Goal: Information Seeking & Learning: Learn about a topic

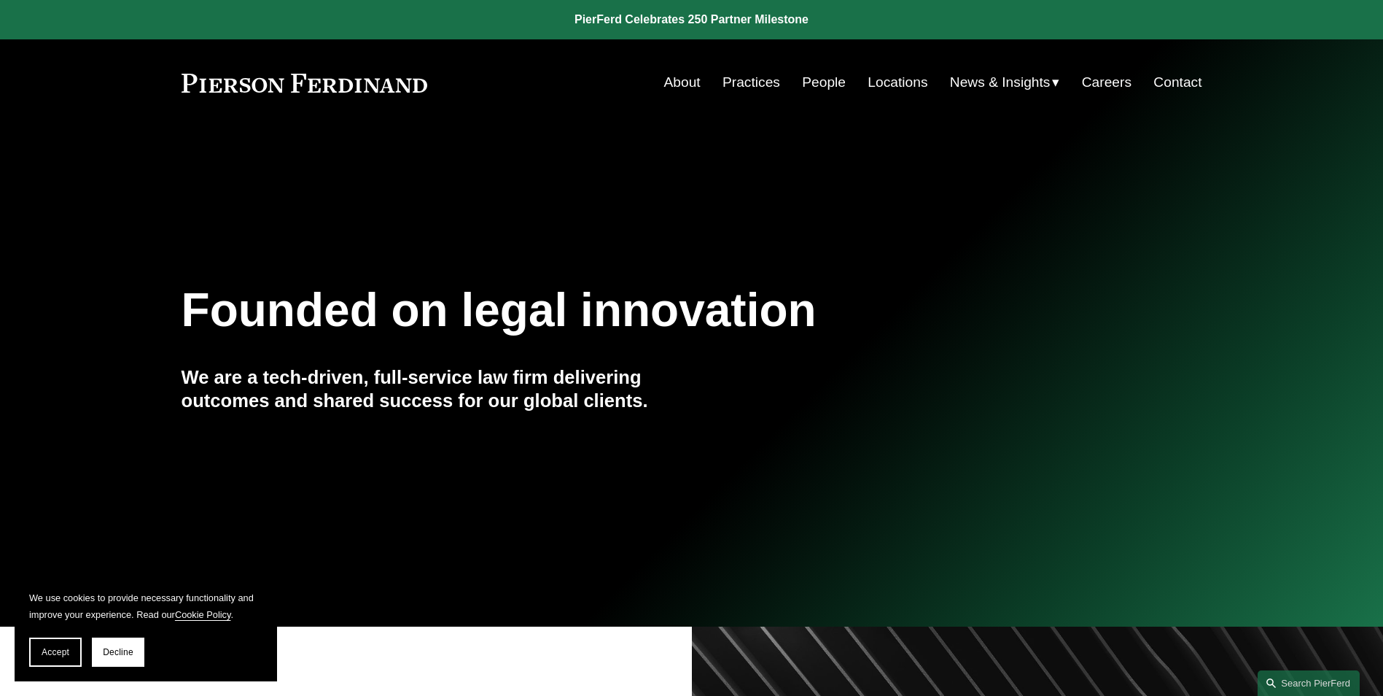
click at [747, 84] on link "Practices" at bounding box center [752, 83] width 58 height 28
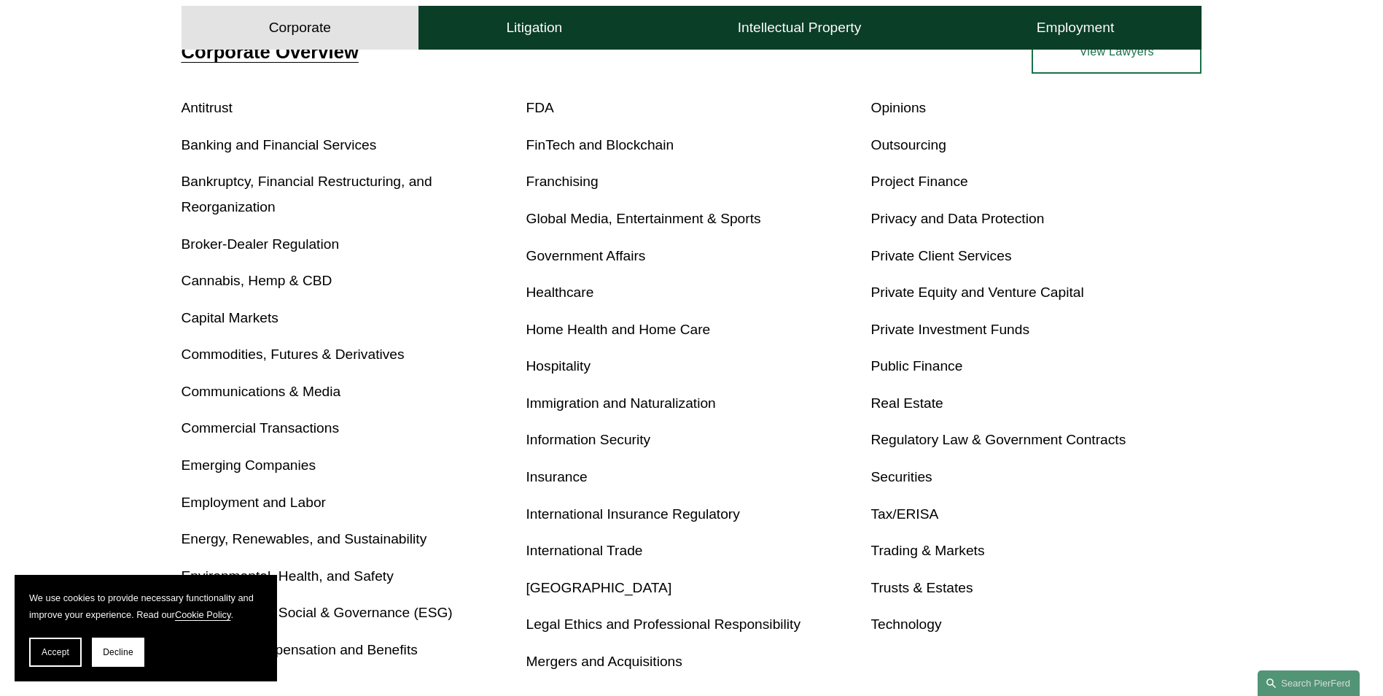
scroll to position [802, 0]
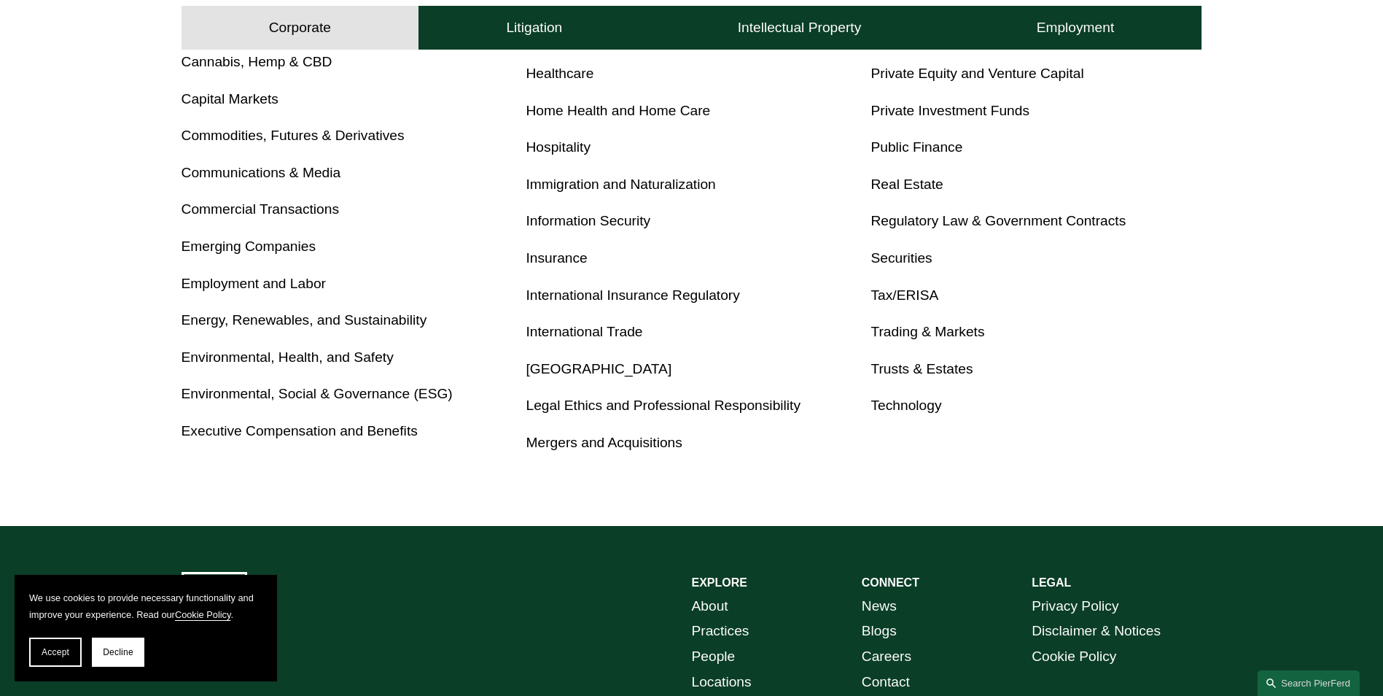
click at [914, 184] on link "Real Estate" at bounding box center [907, 183] width 72 height 15
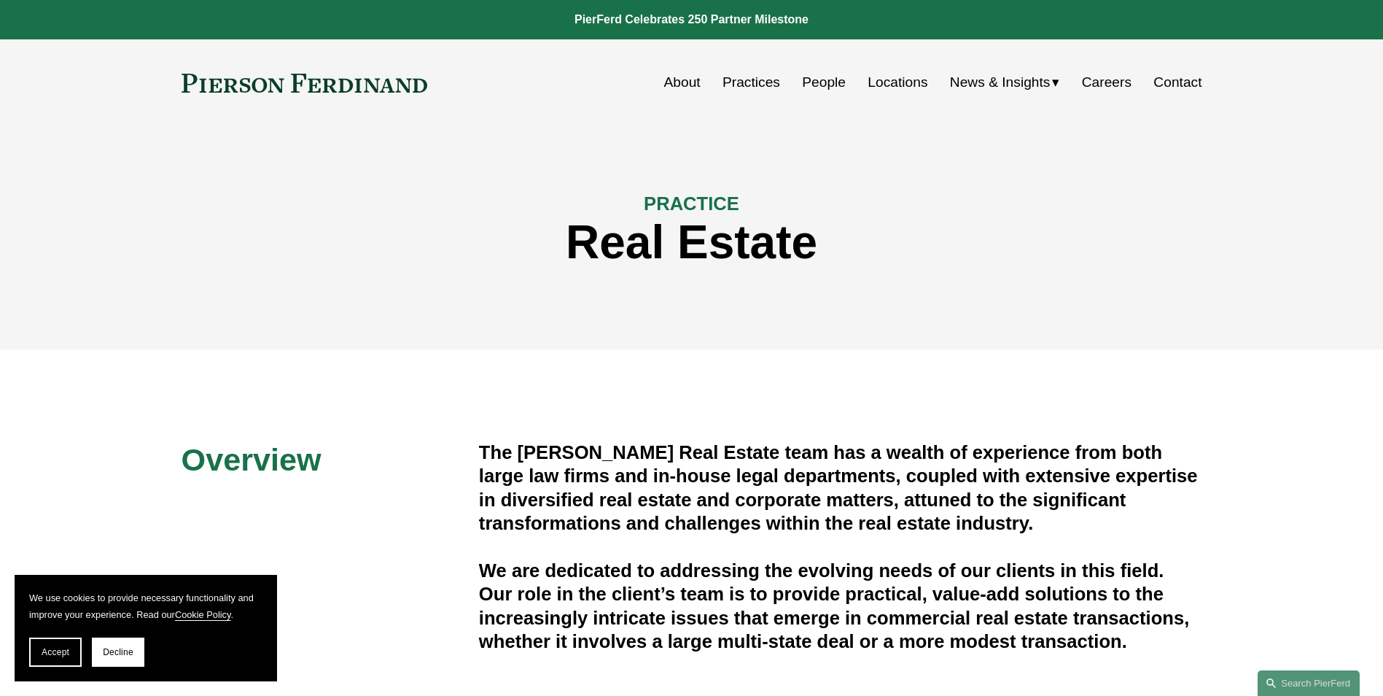
click at [815, 85] on link "People" at bounding box center [824, 83] width 44 height 28
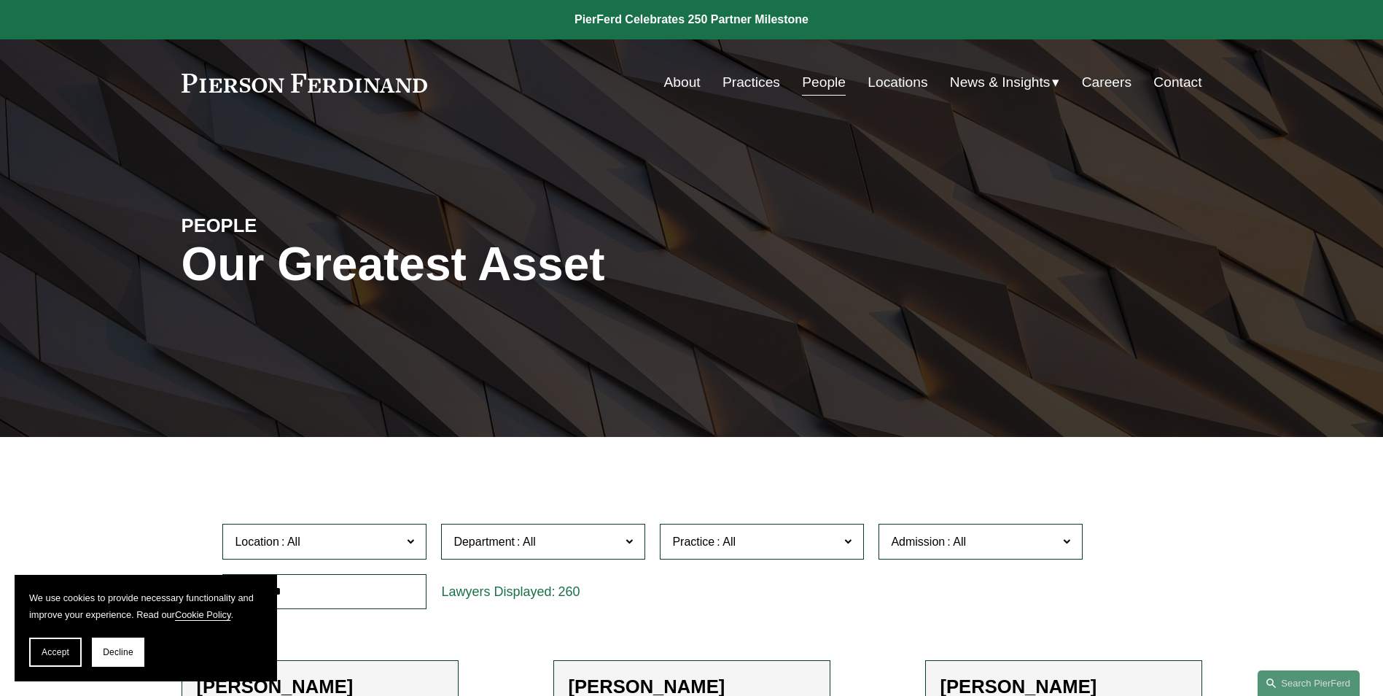
click at [892, 78] on link "Locations" at bounding box center [898, 83] width 60 height 28
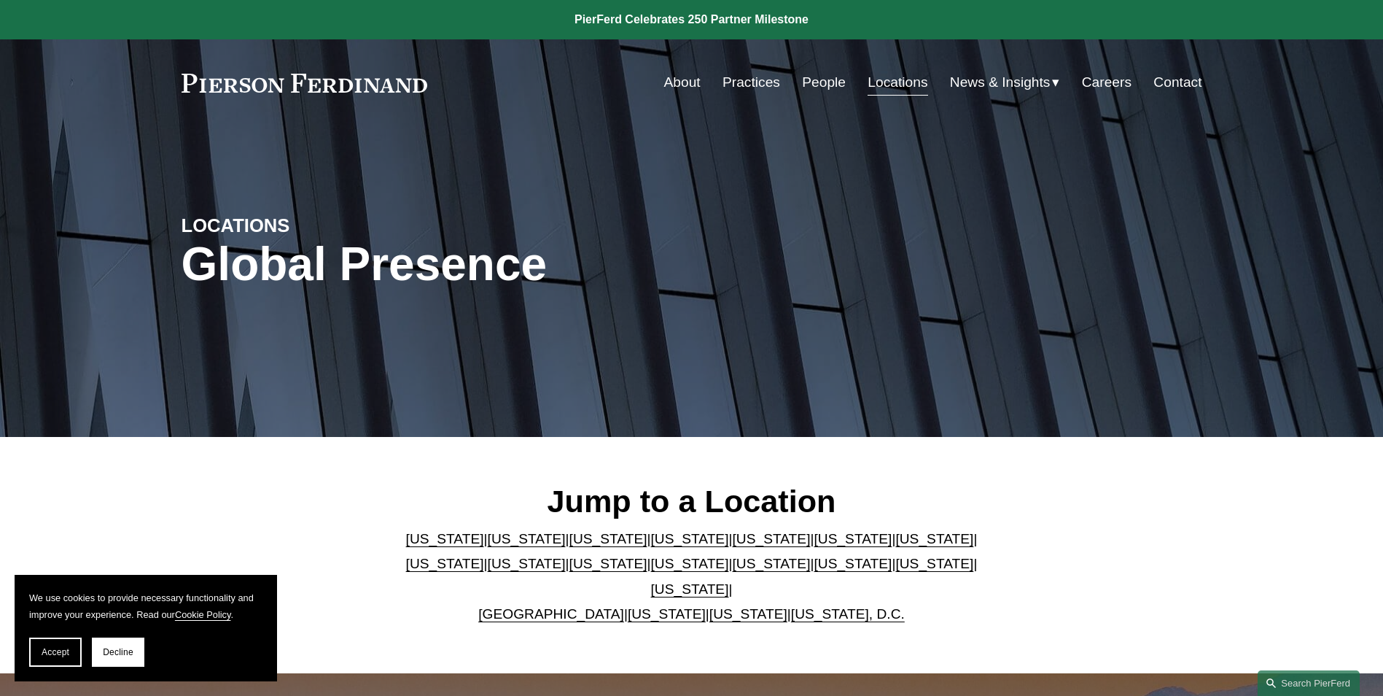
scroll to position [292, 0]
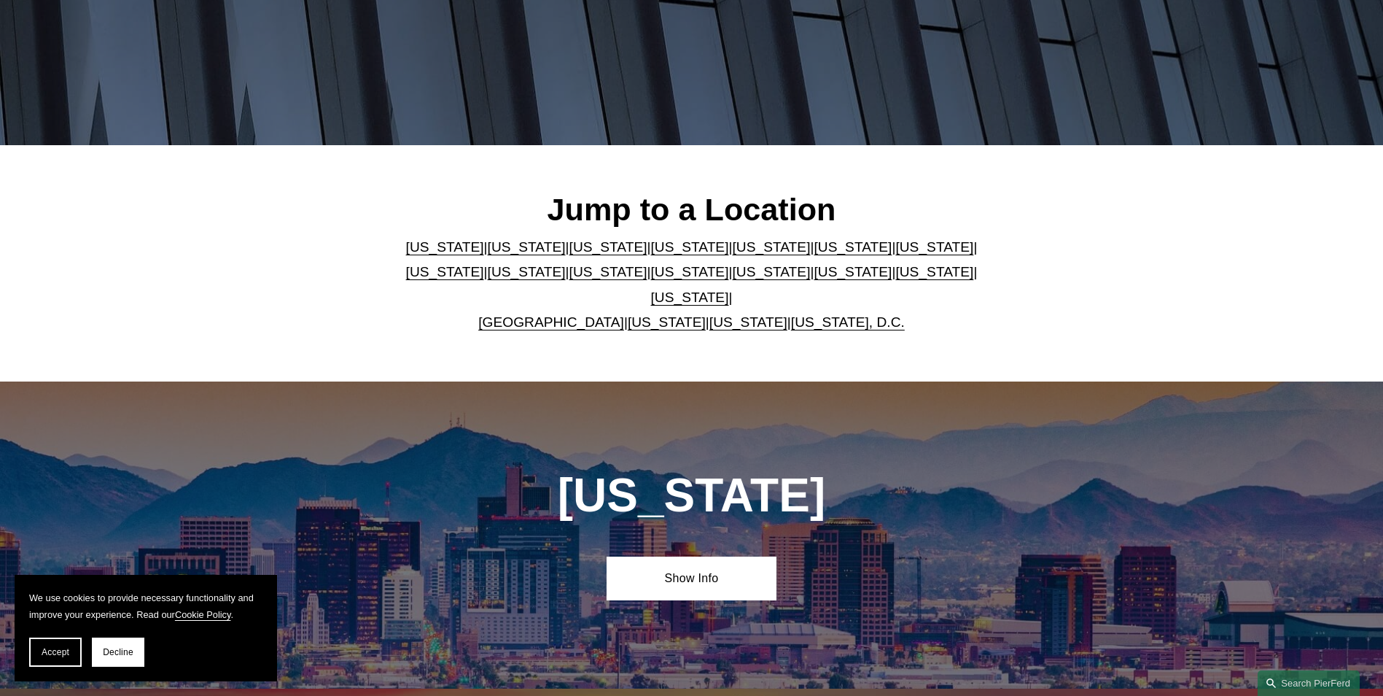
click at [814, 254] on link "[US_STATE]" at bounding box center [853, 246] width 78 height 15
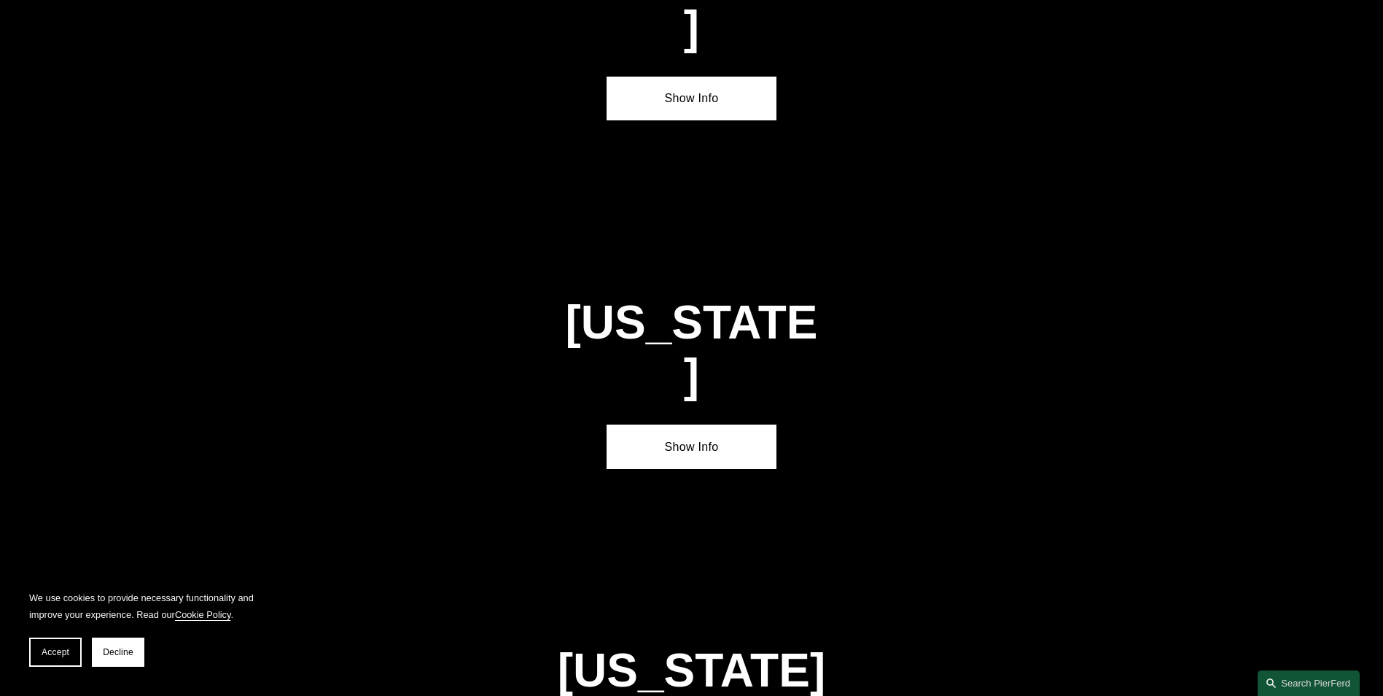
scroll to position [2057, 0]
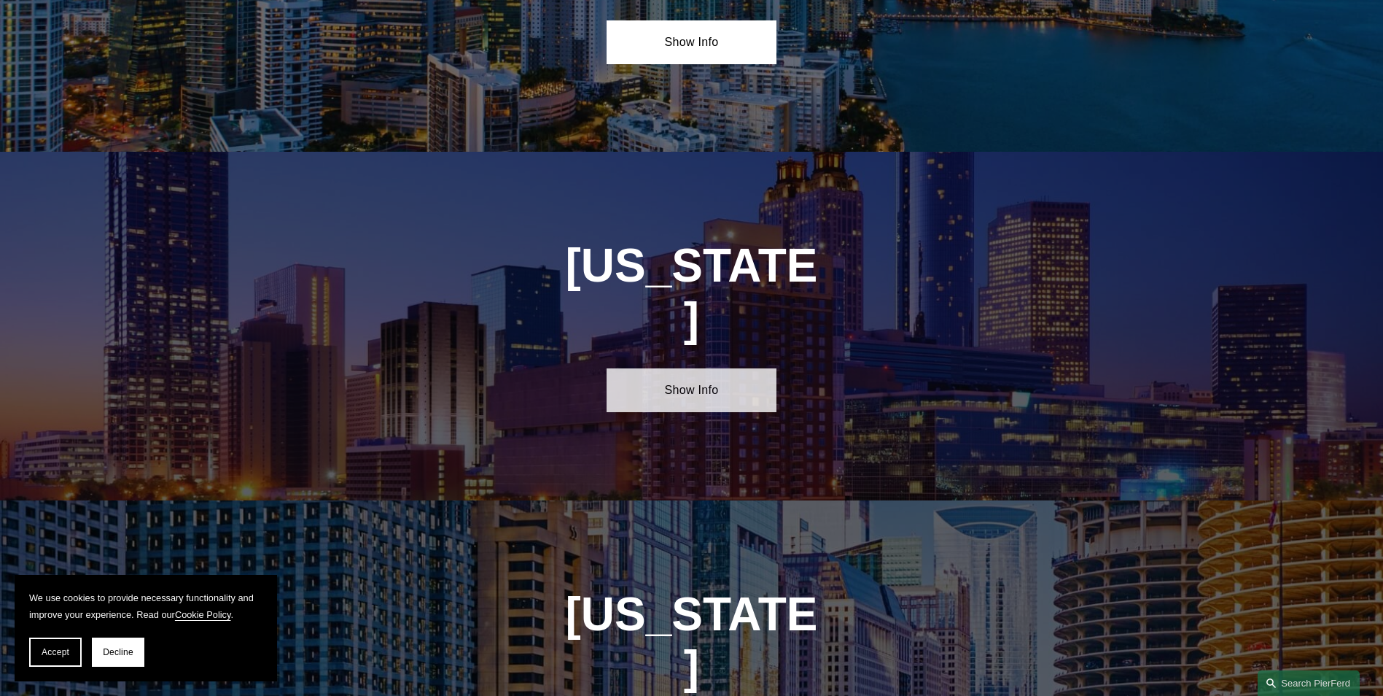
click at [727, 368] on link "Show Info" at bounding box center [692, 390] width 170 height 44
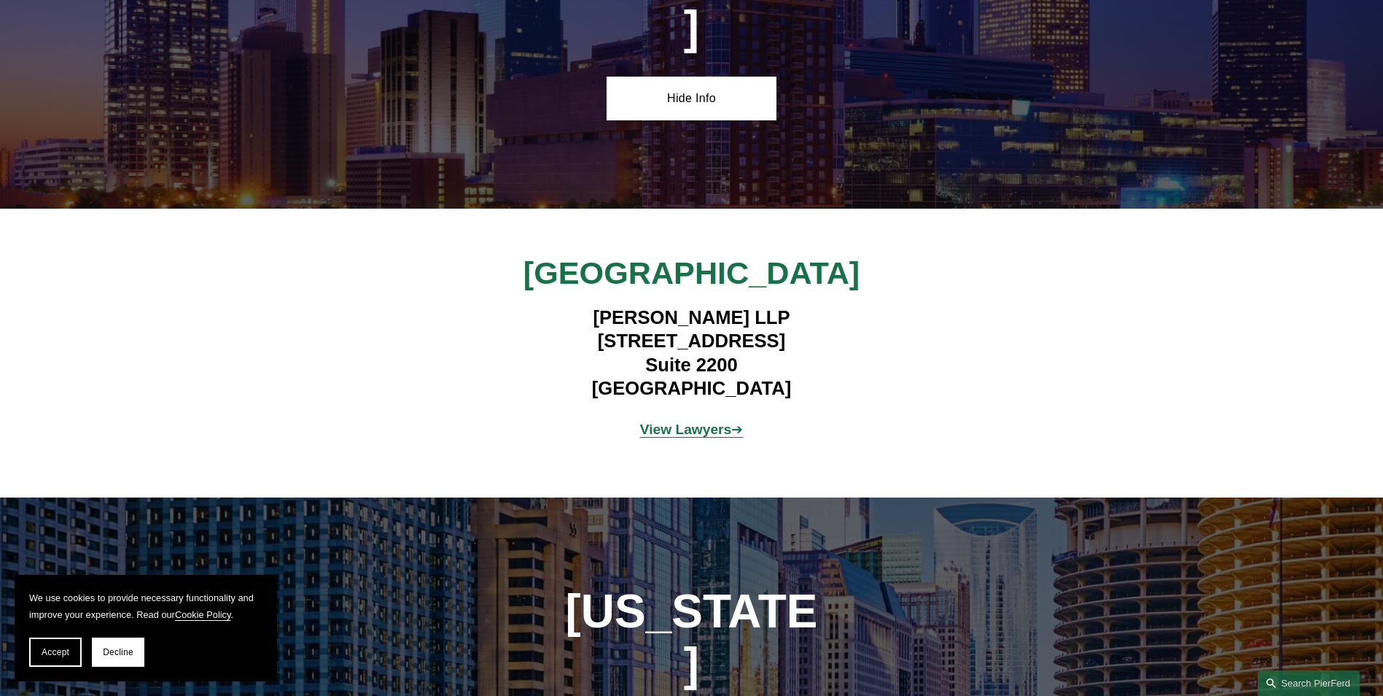
scroll to position [2567, 0]
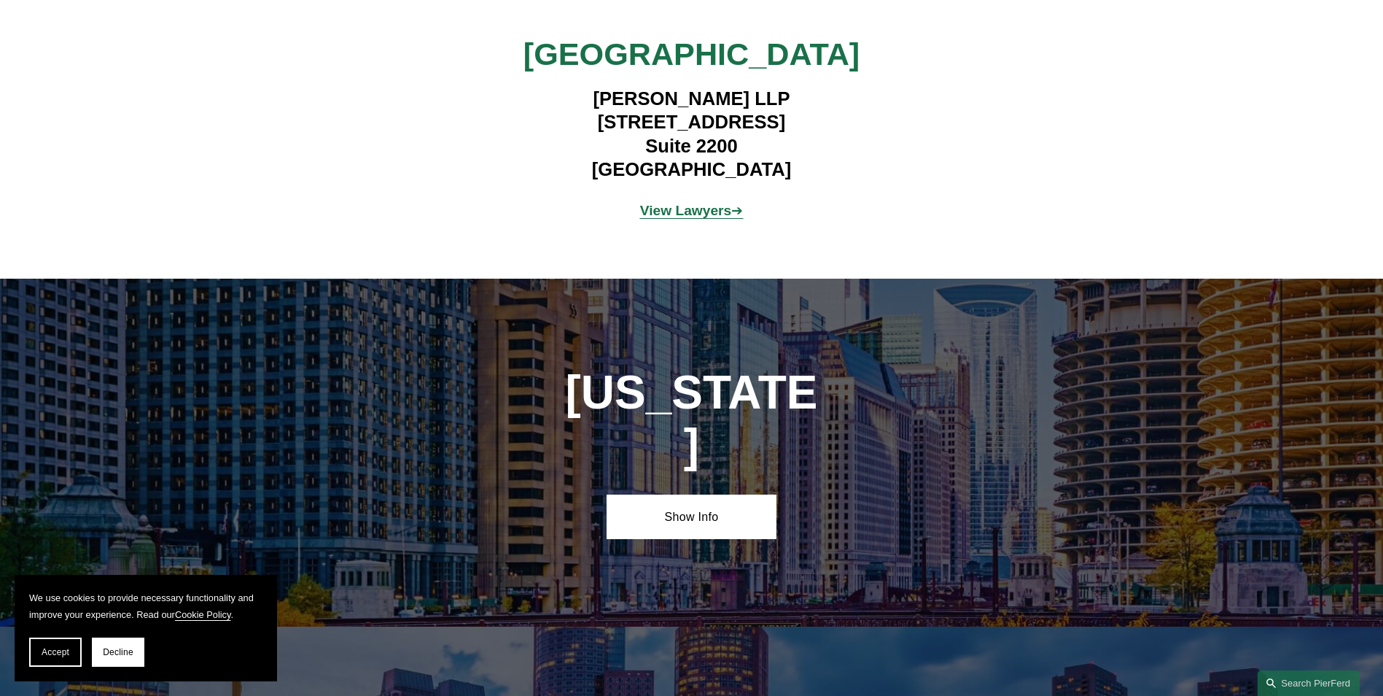
click at [694, 203] on strong "View Lawyers" at bounding box center [686, 210] width 92 height 15
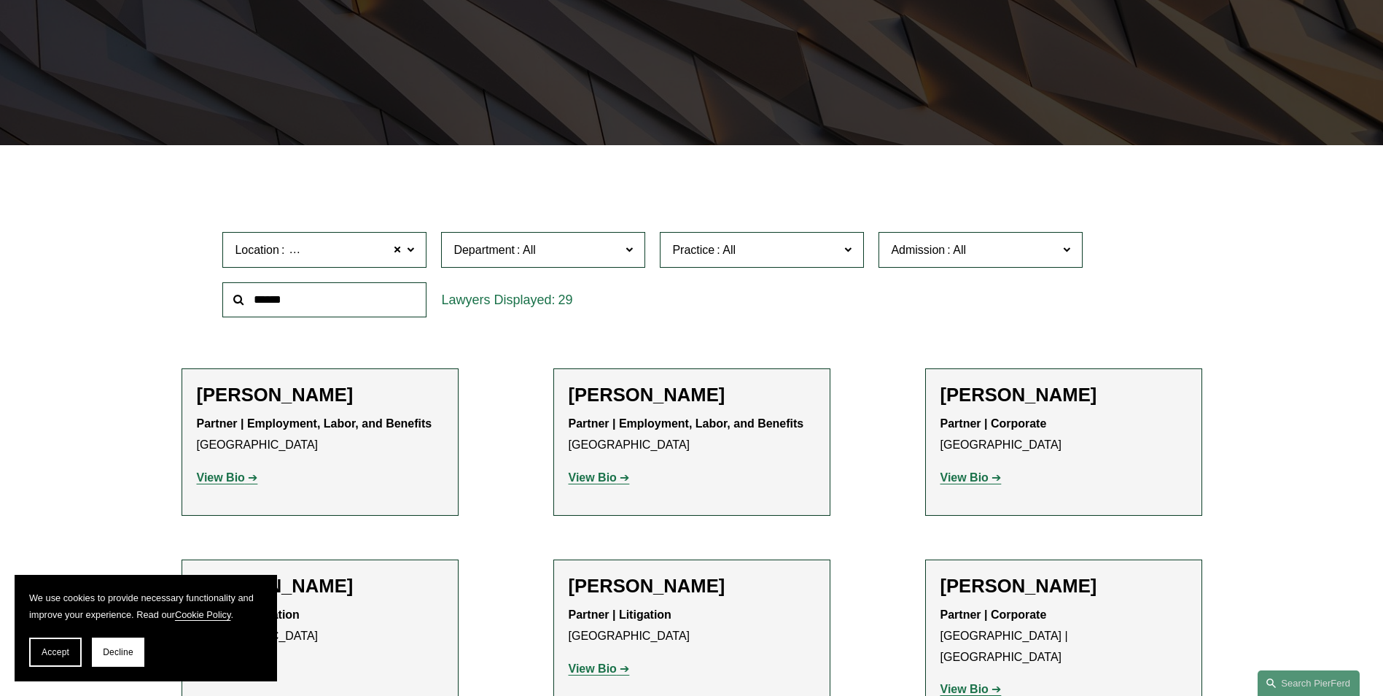
scroll to position [510, 0]
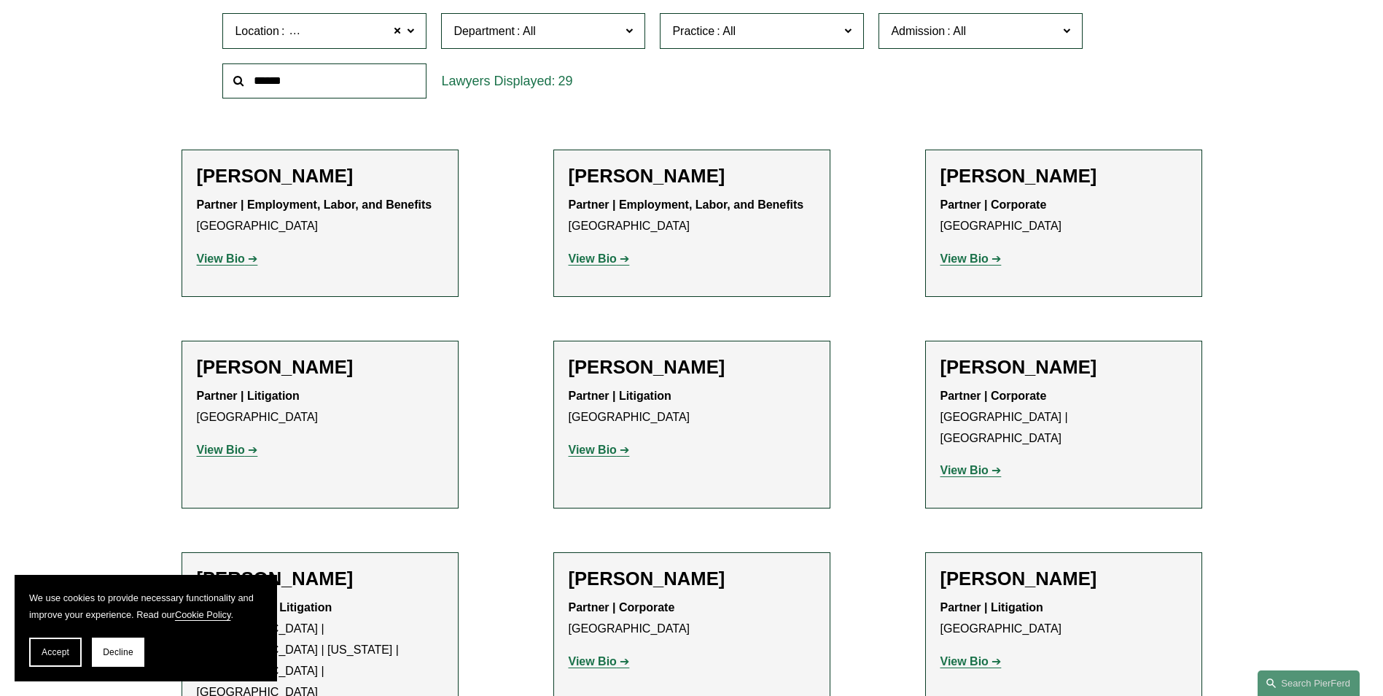
click at [960, 257] on strong "View Bio" at bounding box center [965, 258] width 48 height 12
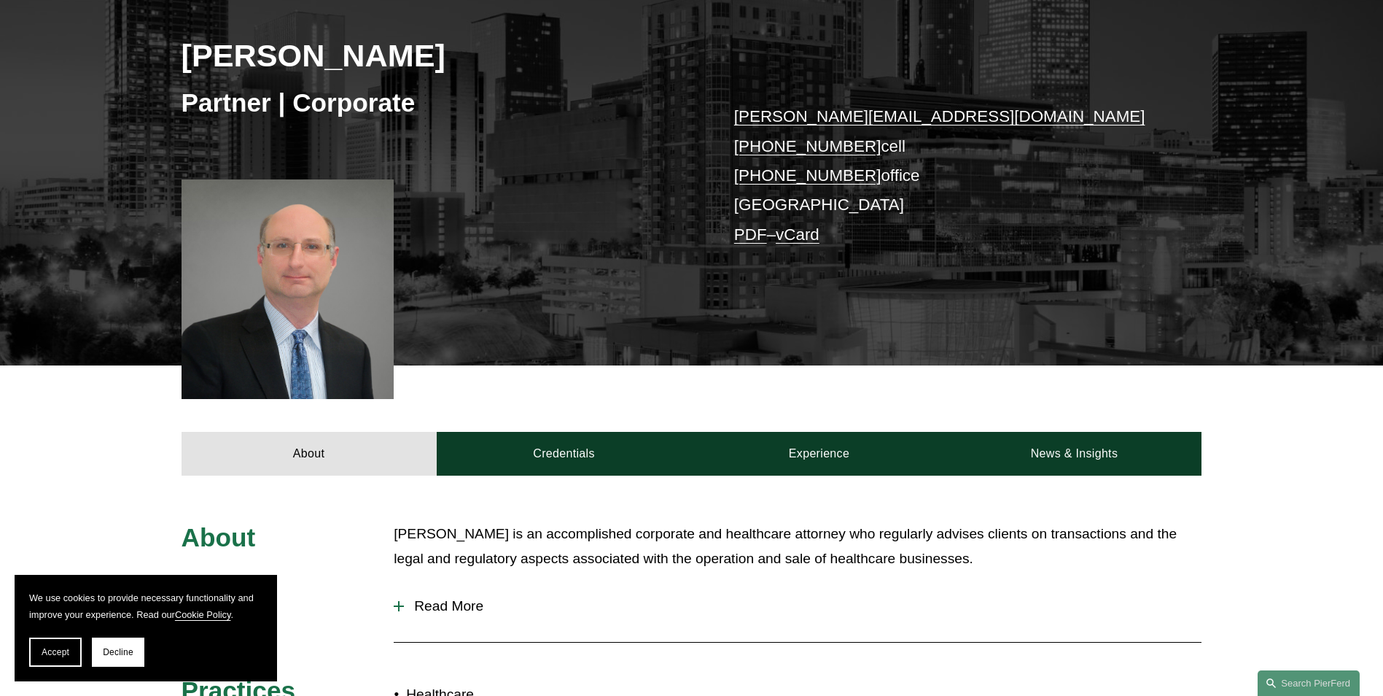
scroll to position [365, 0]
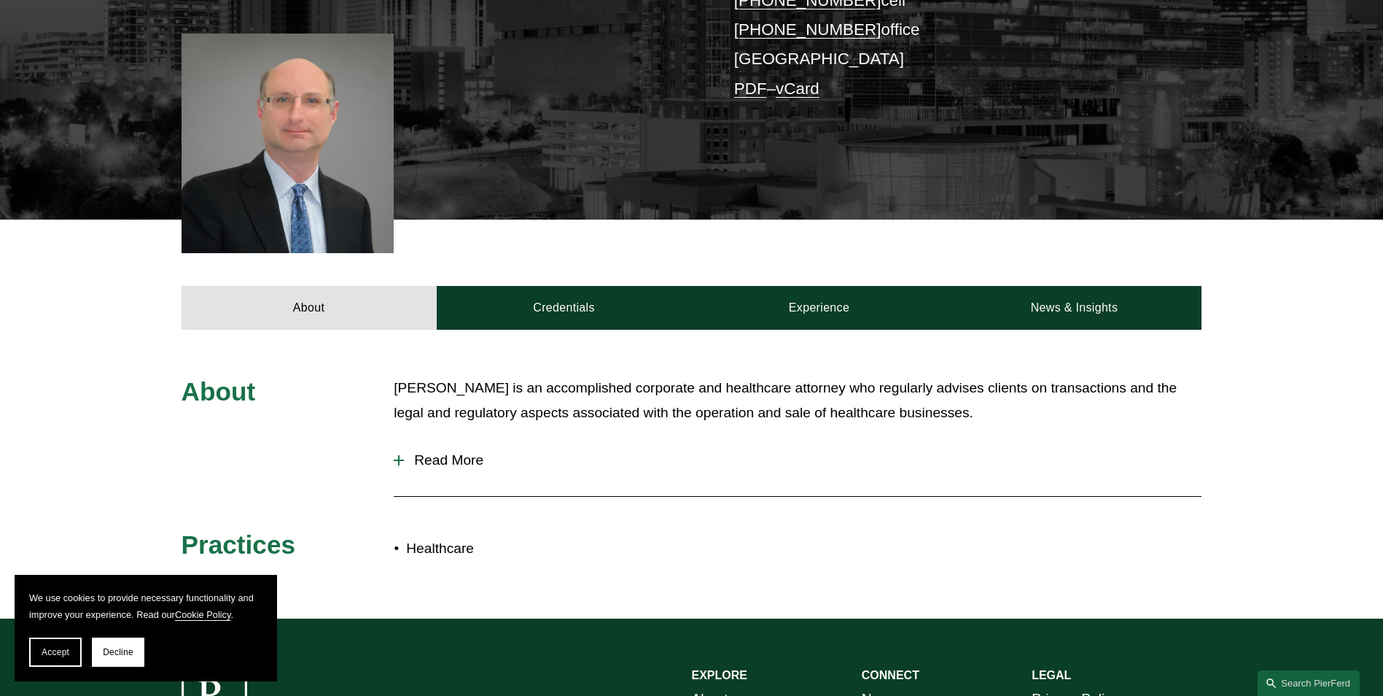
click at [400, 453] on button "Read More" at bounding box center [798, 460] width 808 height 38
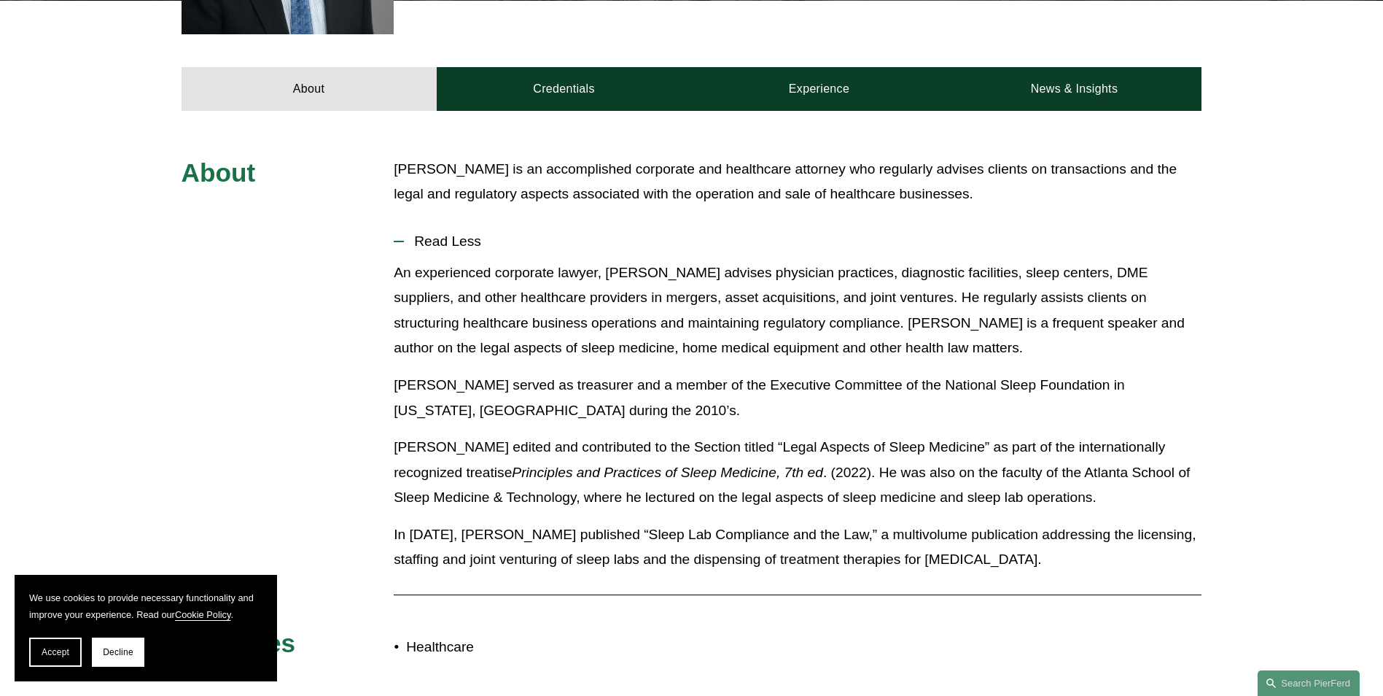
scroll to position [292, 0]
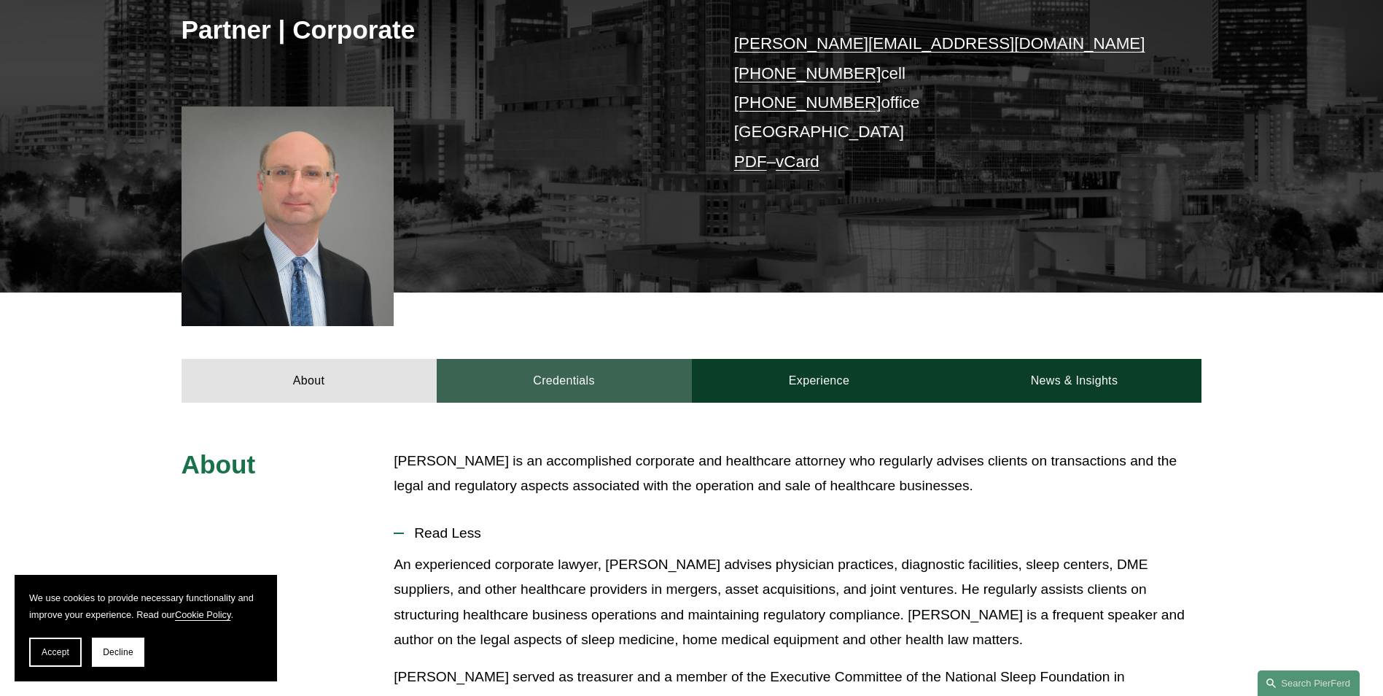
click at [527, 378] on link "Credentials" at bounding box center [564, 381] width 255 height 44
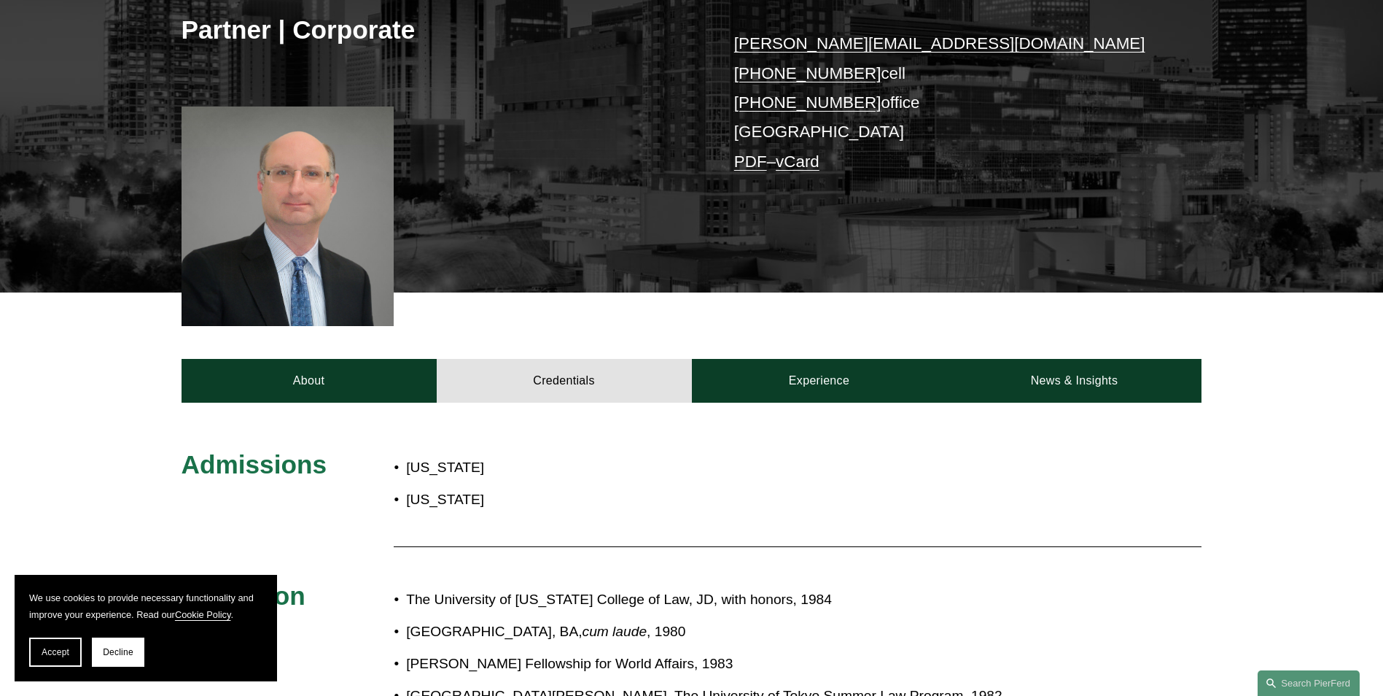
scroll to position [365, 0]
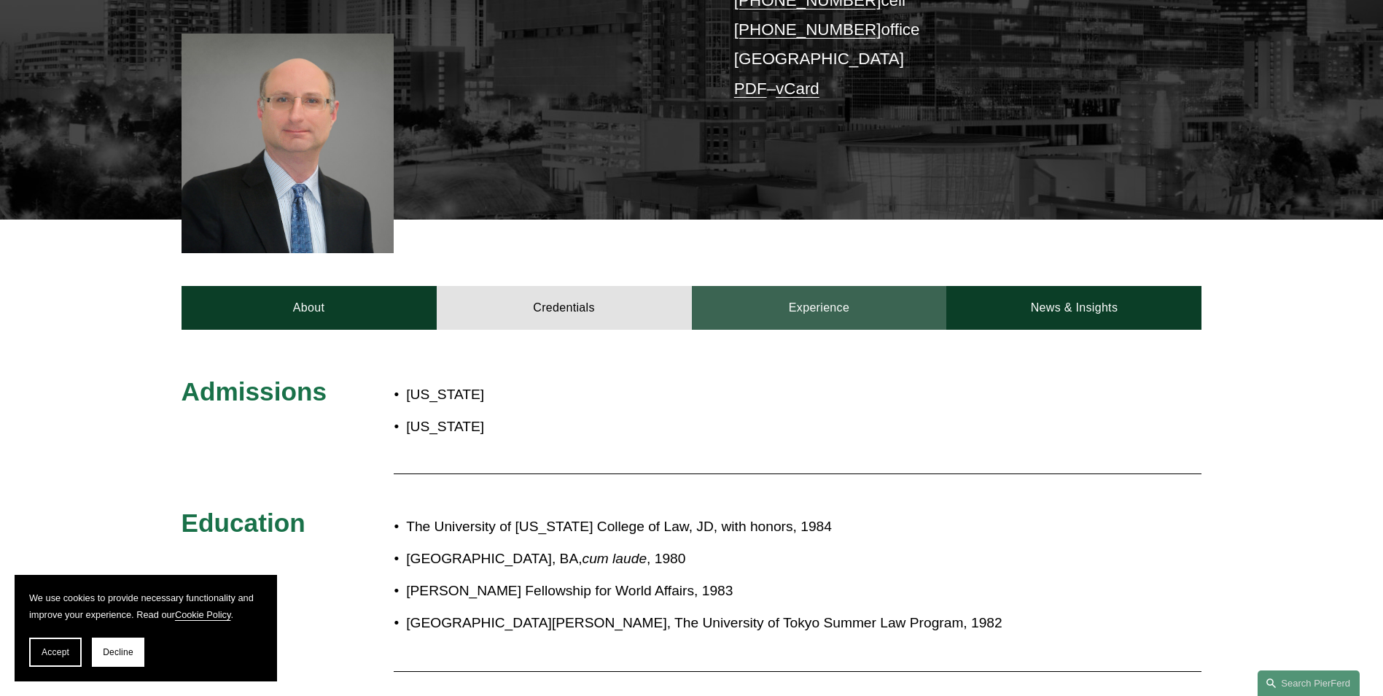
click at [855, 309] on link "Experience" at bounding box center [819, 308] width 255 height 44
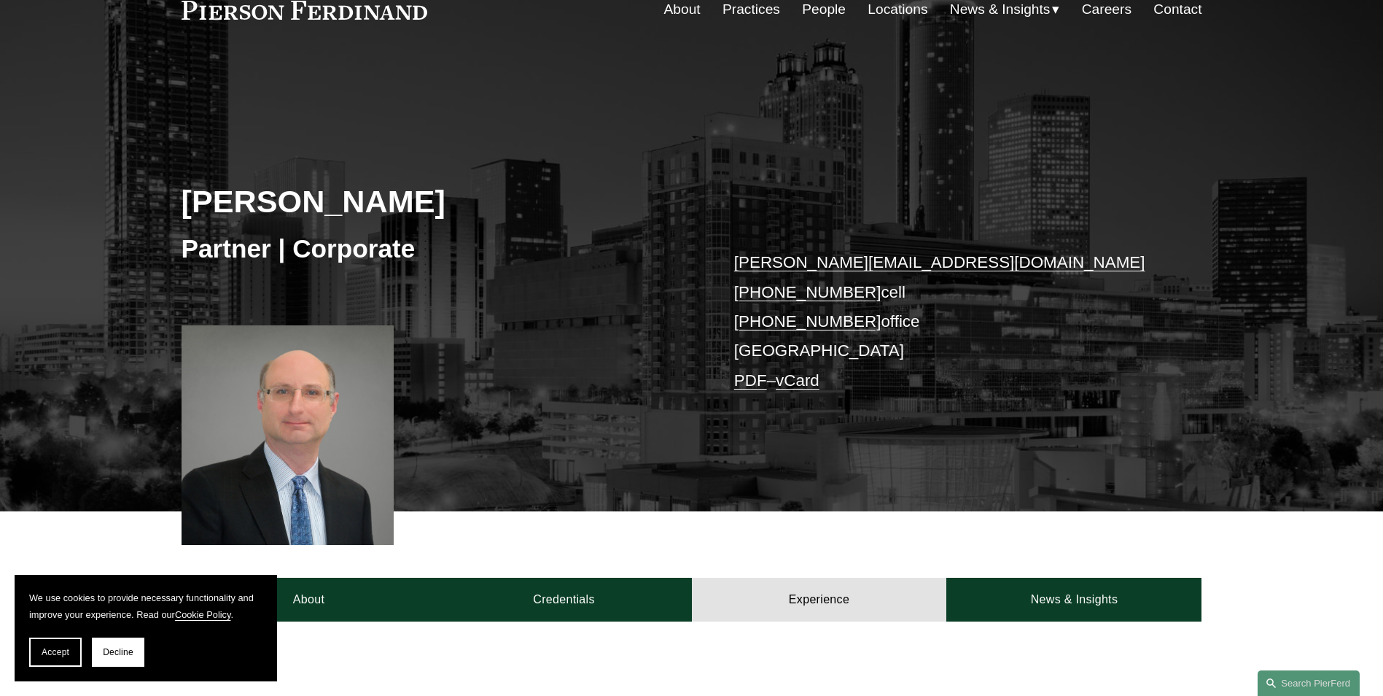
scroll to position [0, 0]
